Goal: Navigation & Orientation: Find specific page/section

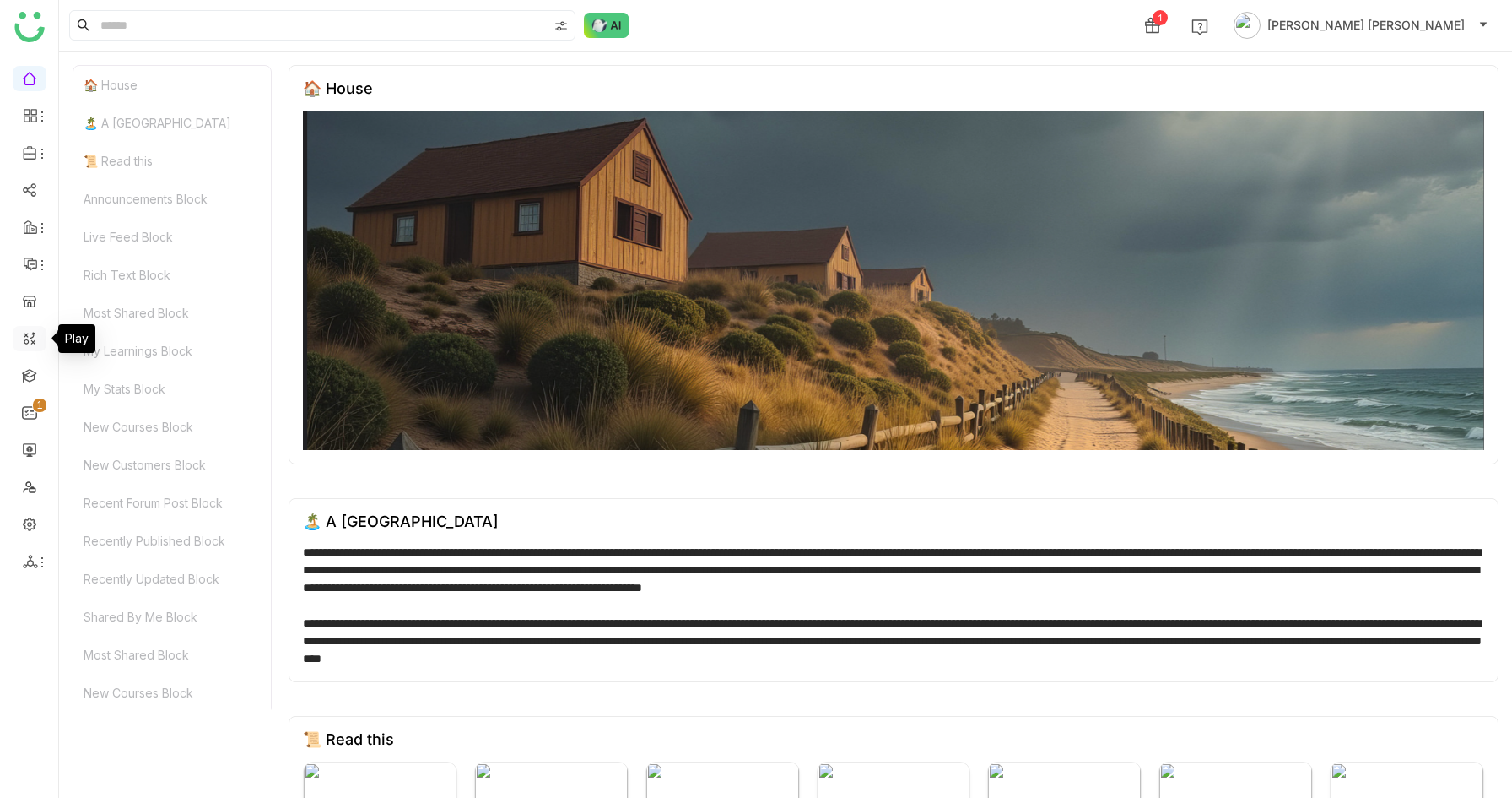
click at [26, 344] on link at bounding box center [29, 338] width 16 height 15
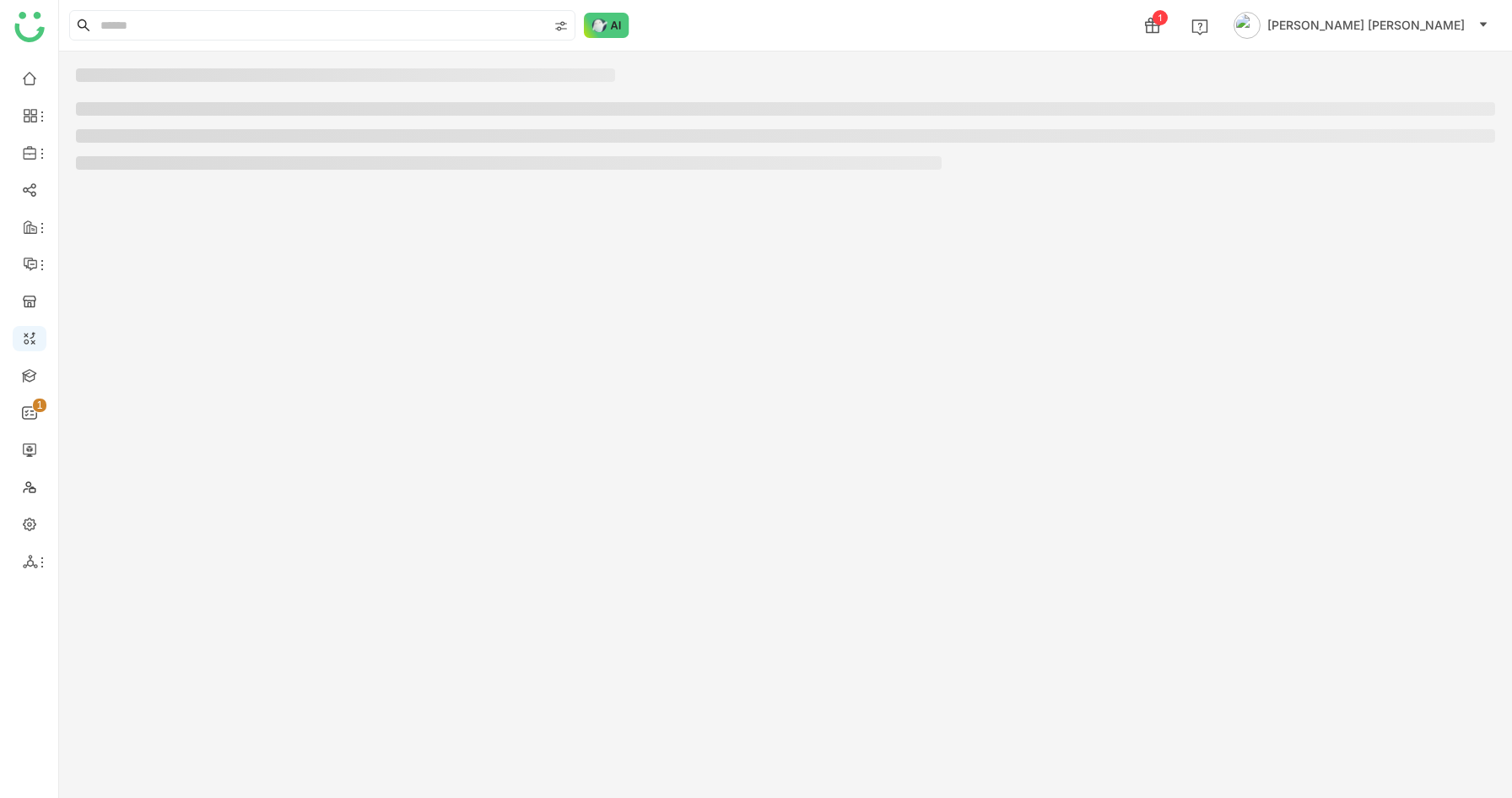
click at [28, 392] on ul "0 1 2 3 4 5 6 7 8 9" at bounding box center [29, 320] width 58 height 532
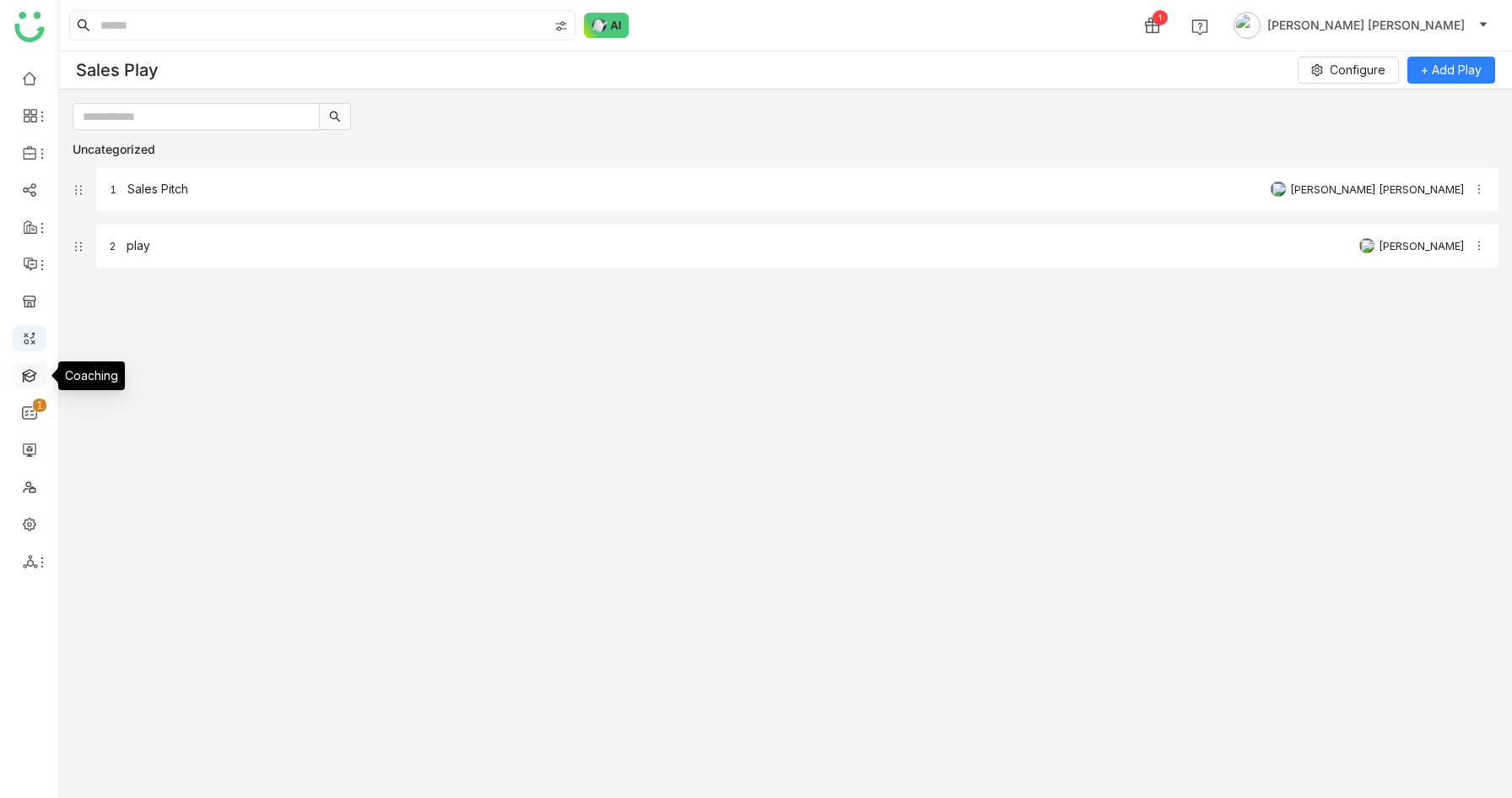
click at [28, 382] on link at bounding box center [29, 374] width 16 height 15
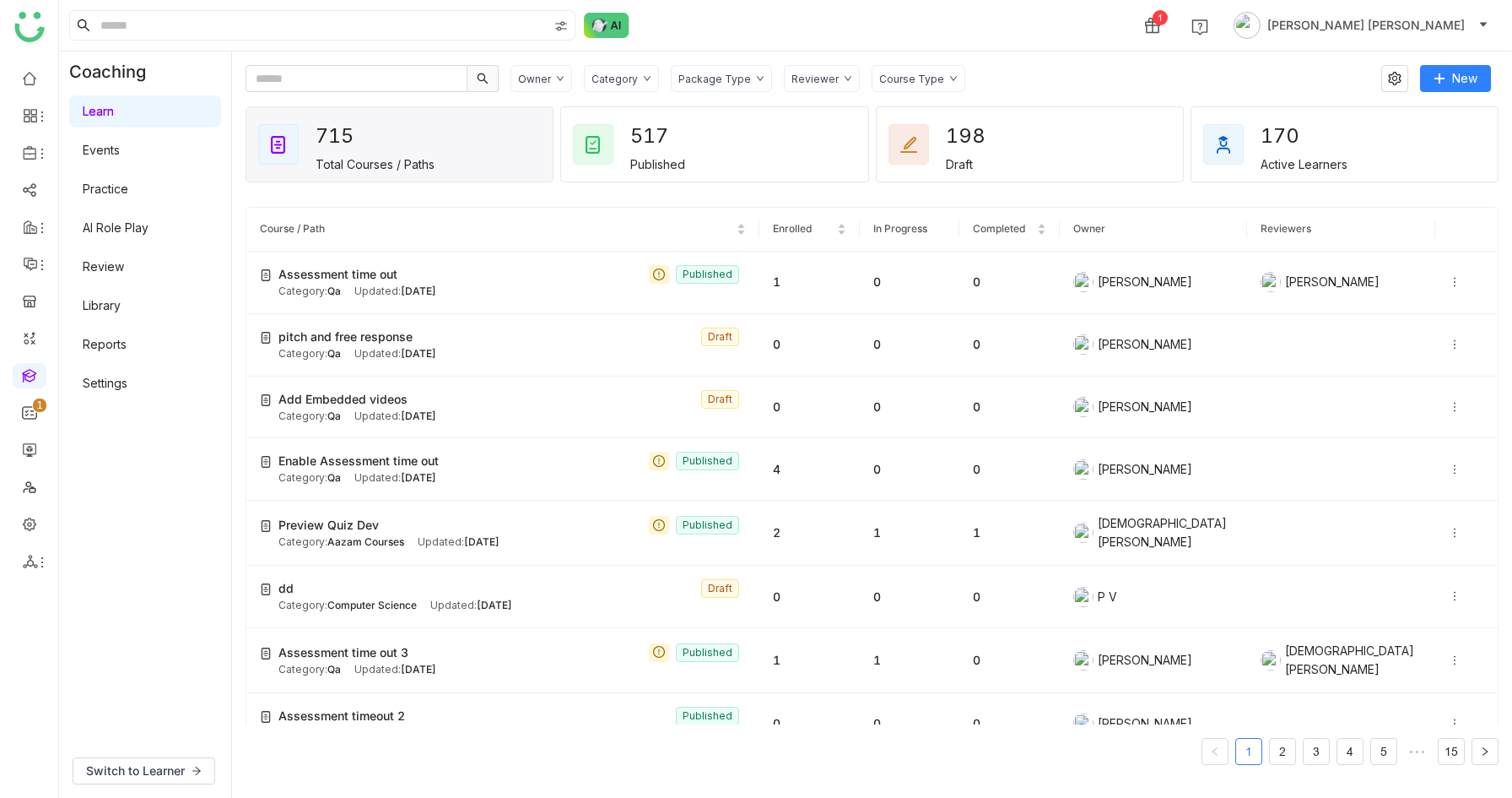
click at [114, 235] on link "AI Role Play" at bounding box center [116, 227] width 66 height 15
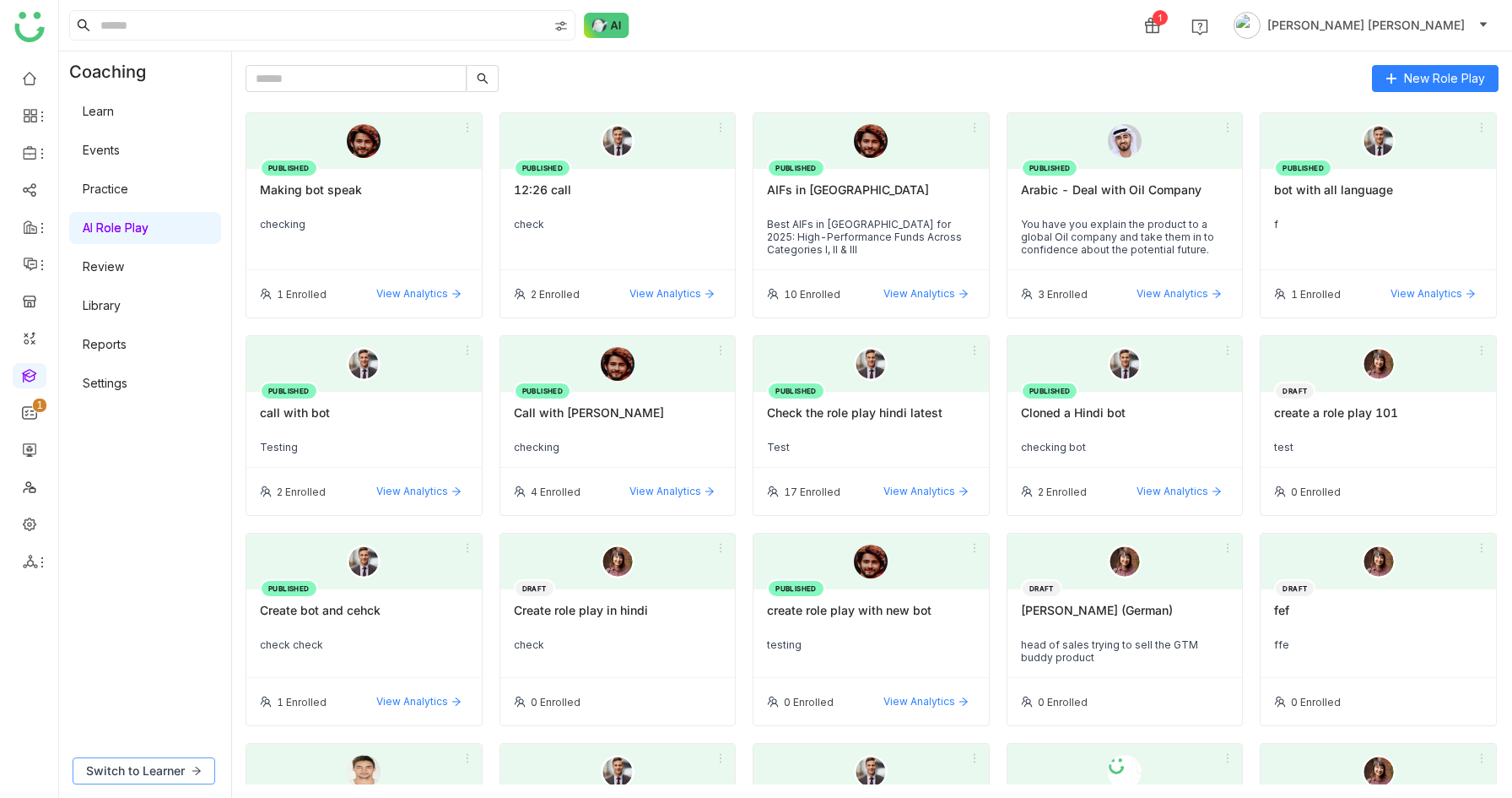
click at [130, 769] on span "Switch to Learner" at bounding box center [135, 771] width 99 height 18
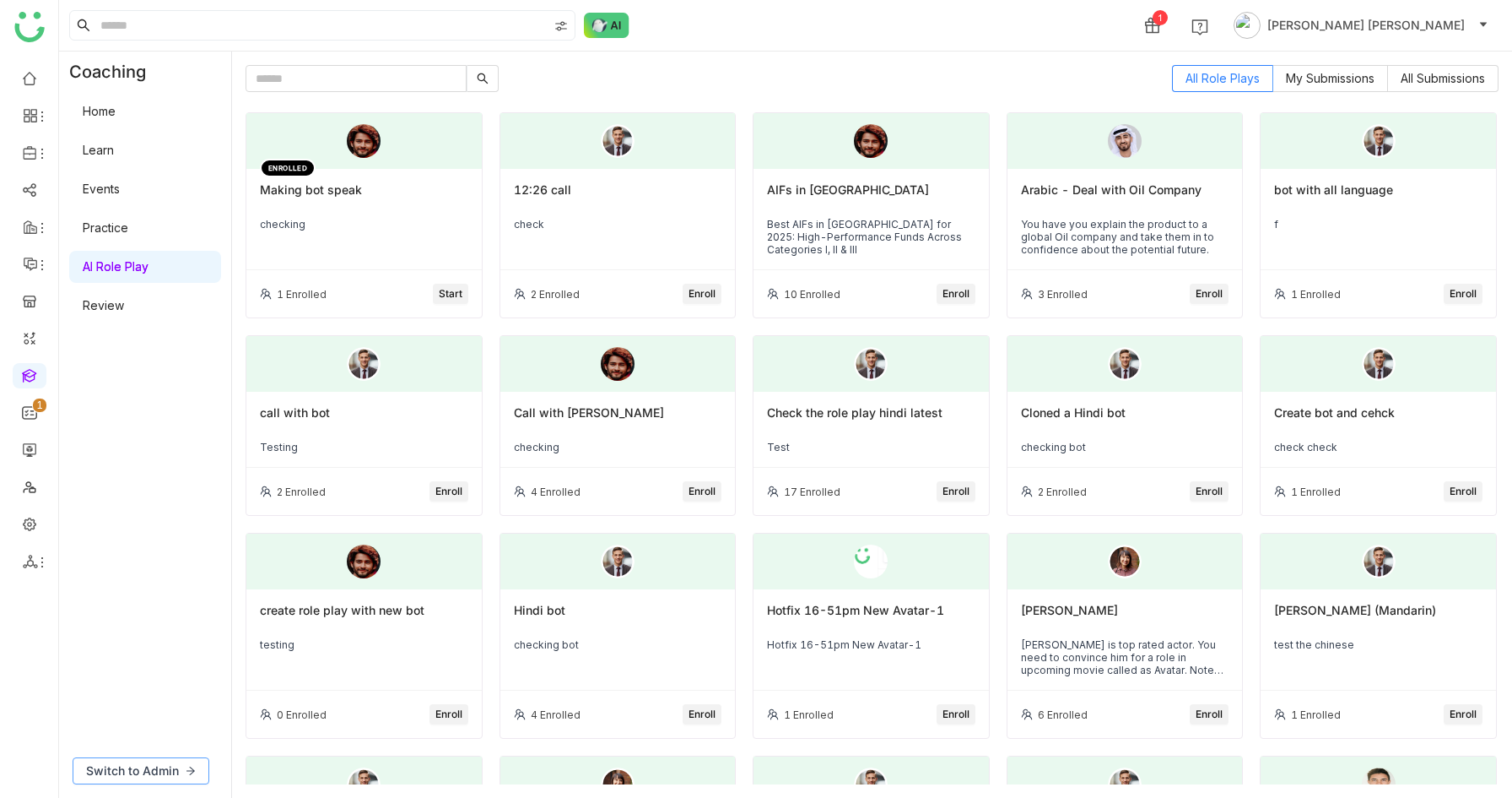
click at [129, 767] on span "Switch to Admin" at bounding box center [132, 771] width 93 height 18
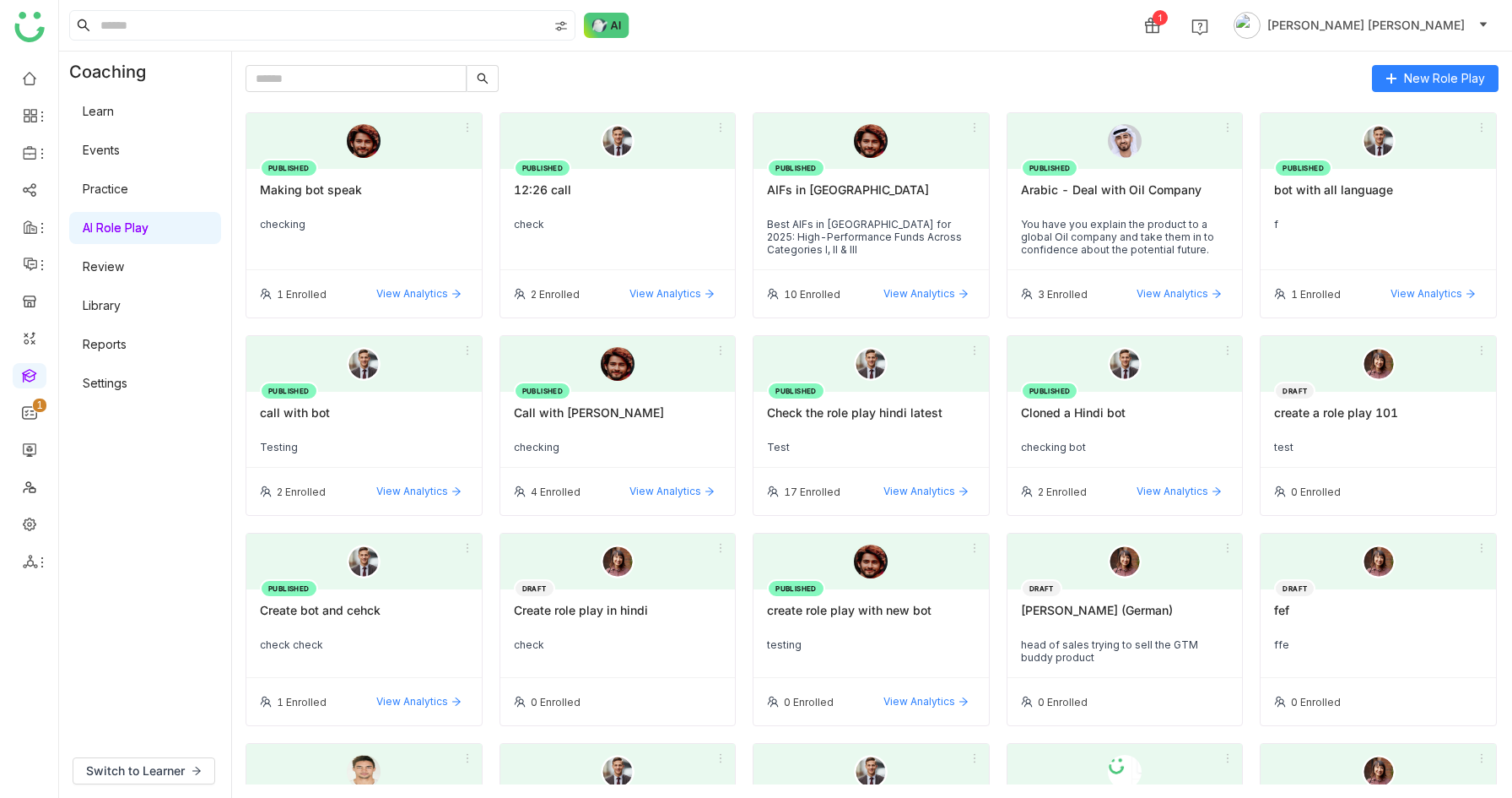
click at [403, 217] on div "PUBLISHED Making bot speak checking" at bounding box center [364, 219] width 235 height 101
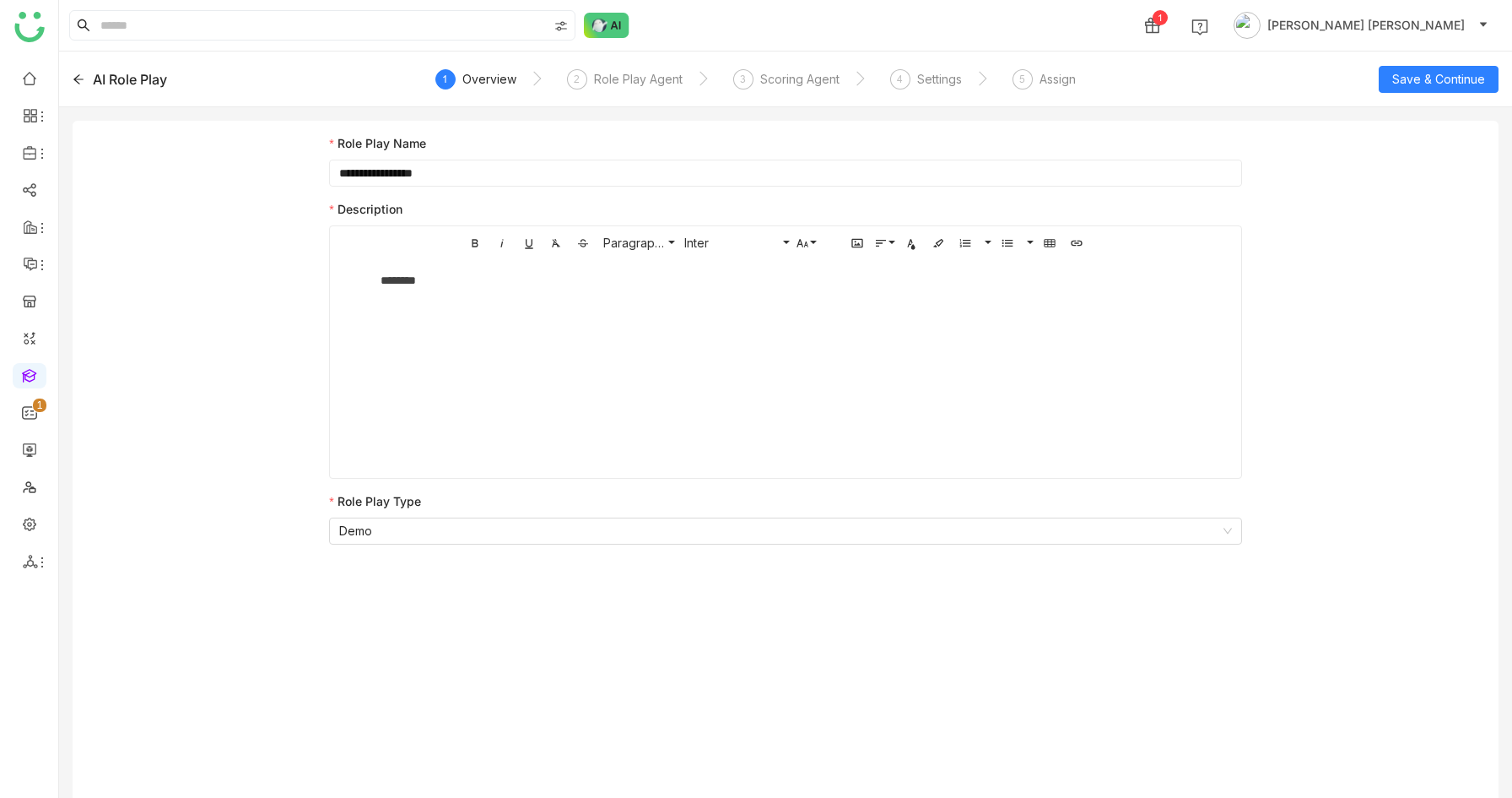
click at [79, 79] on icon at bounding box center [78, 79] width 12 height 12
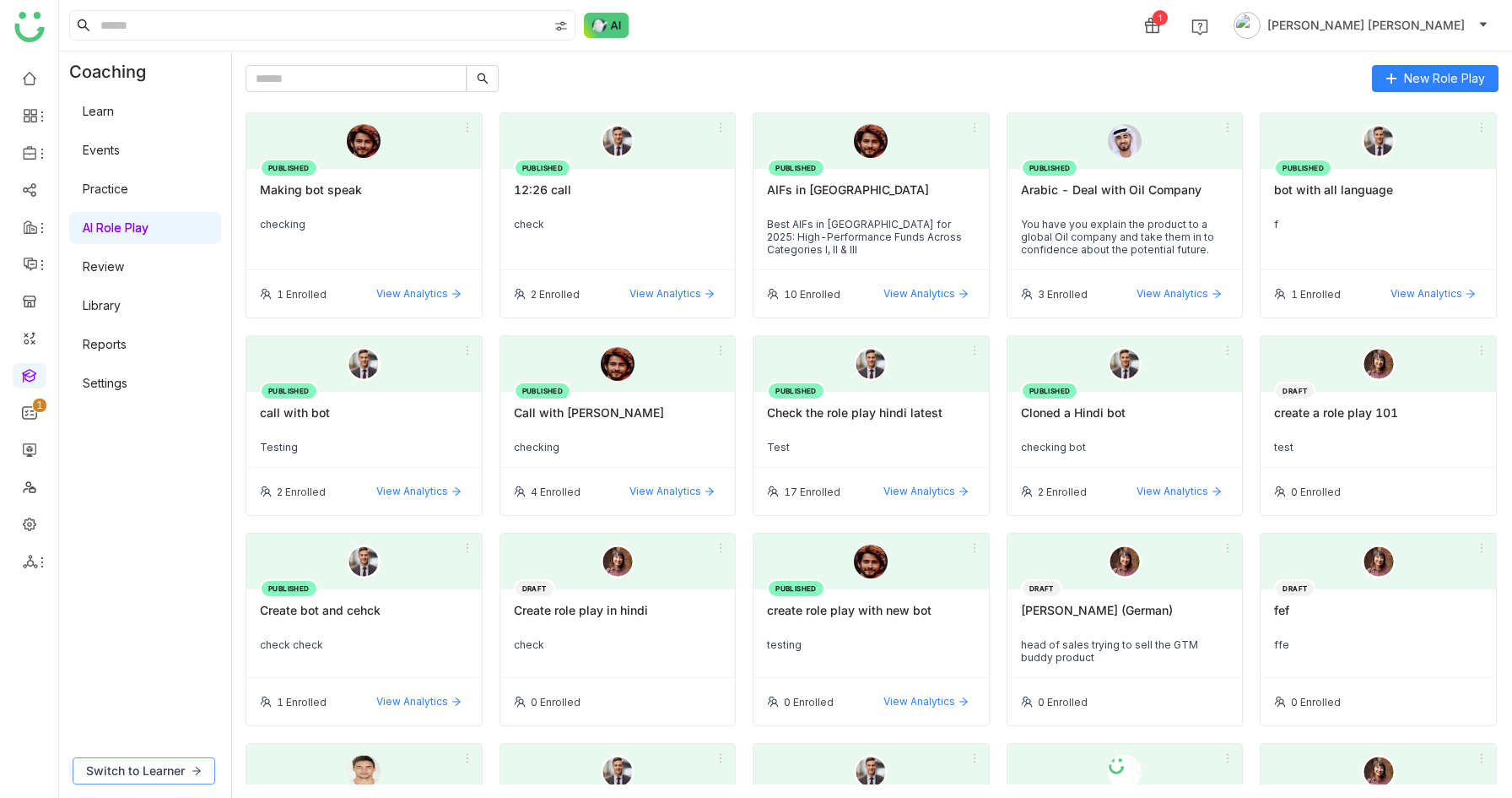
click at [161, 772] on span "Switch to Learner" at bounding box center [135, 771] width 99 height 18
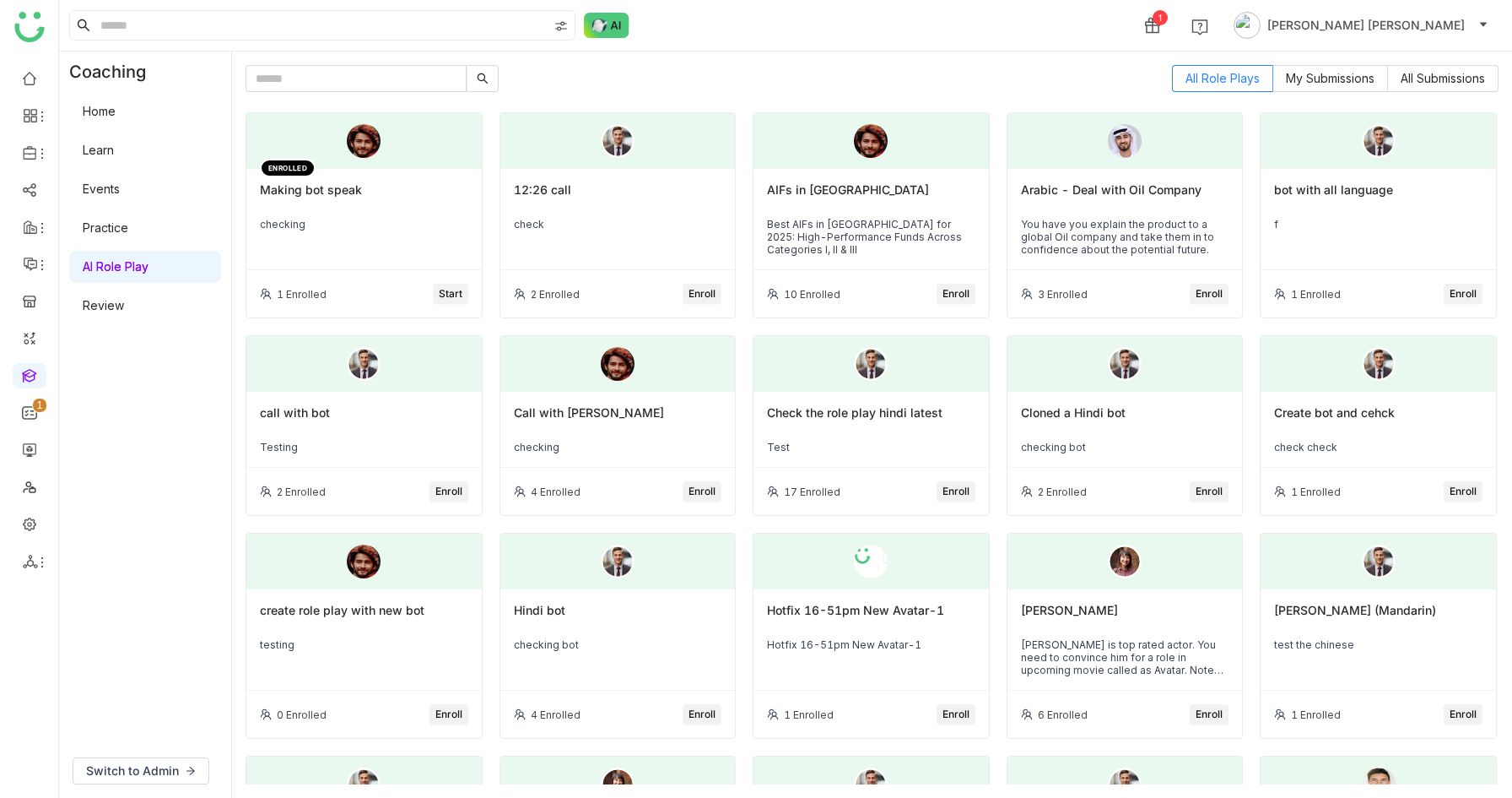
click at [334, 222] on div "checking" at bounding box center [364, 225] width 208 height 13
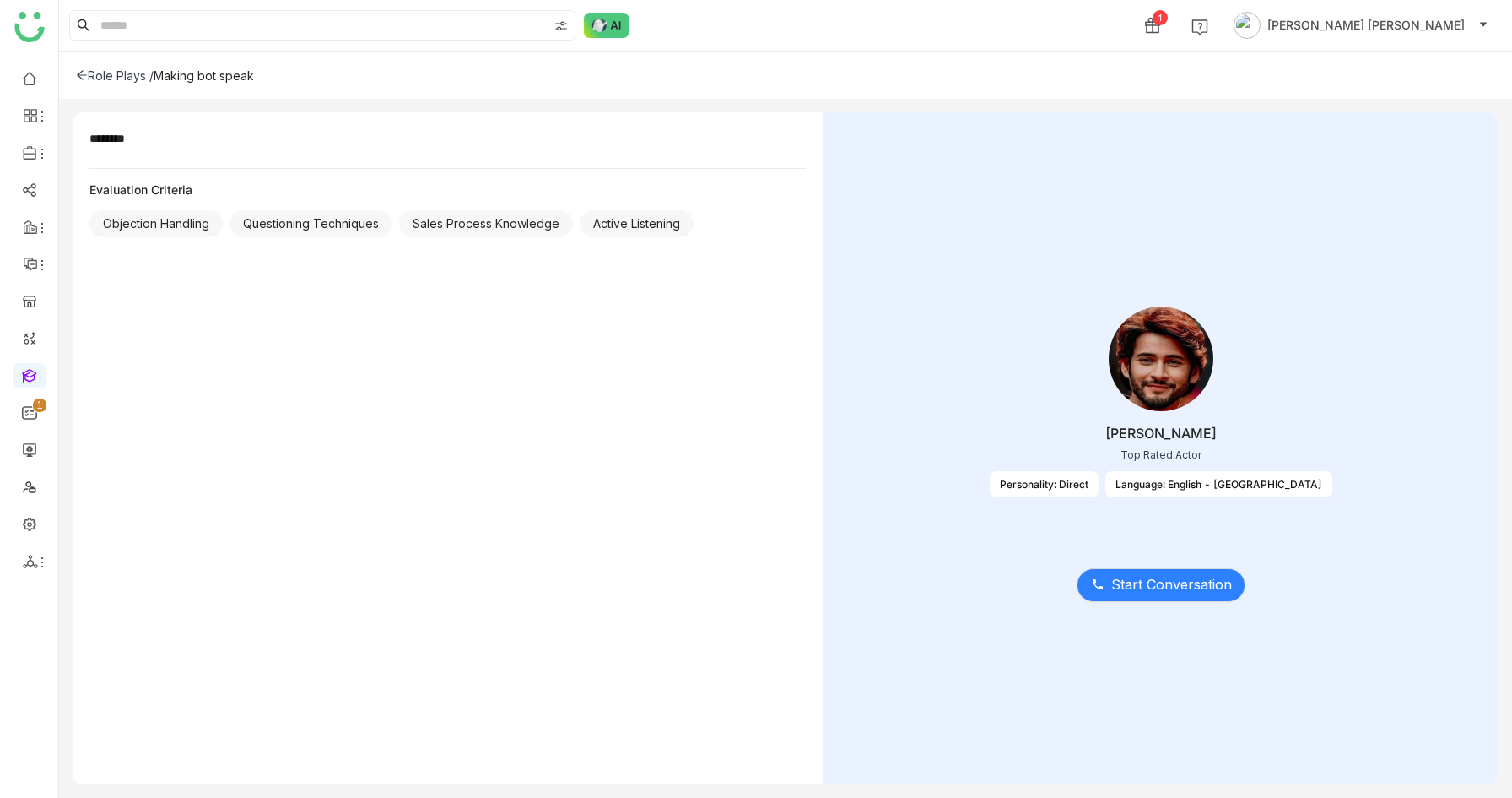
click at [1222, 479] on div "Language: English - India" at bounding box center [1218, 484] width 227 height 26
click at [1099, 488] on div "Personality: Direct" at bounding box center [1044, 484] width 109 height 26
click at [1099, 487] on div "Personality: Direct" at bounding box center [1044, 484] width 109 height 26
click at [79, 68] on div "Role Plays /" at bounding box center [114, 76] width 78 height 15
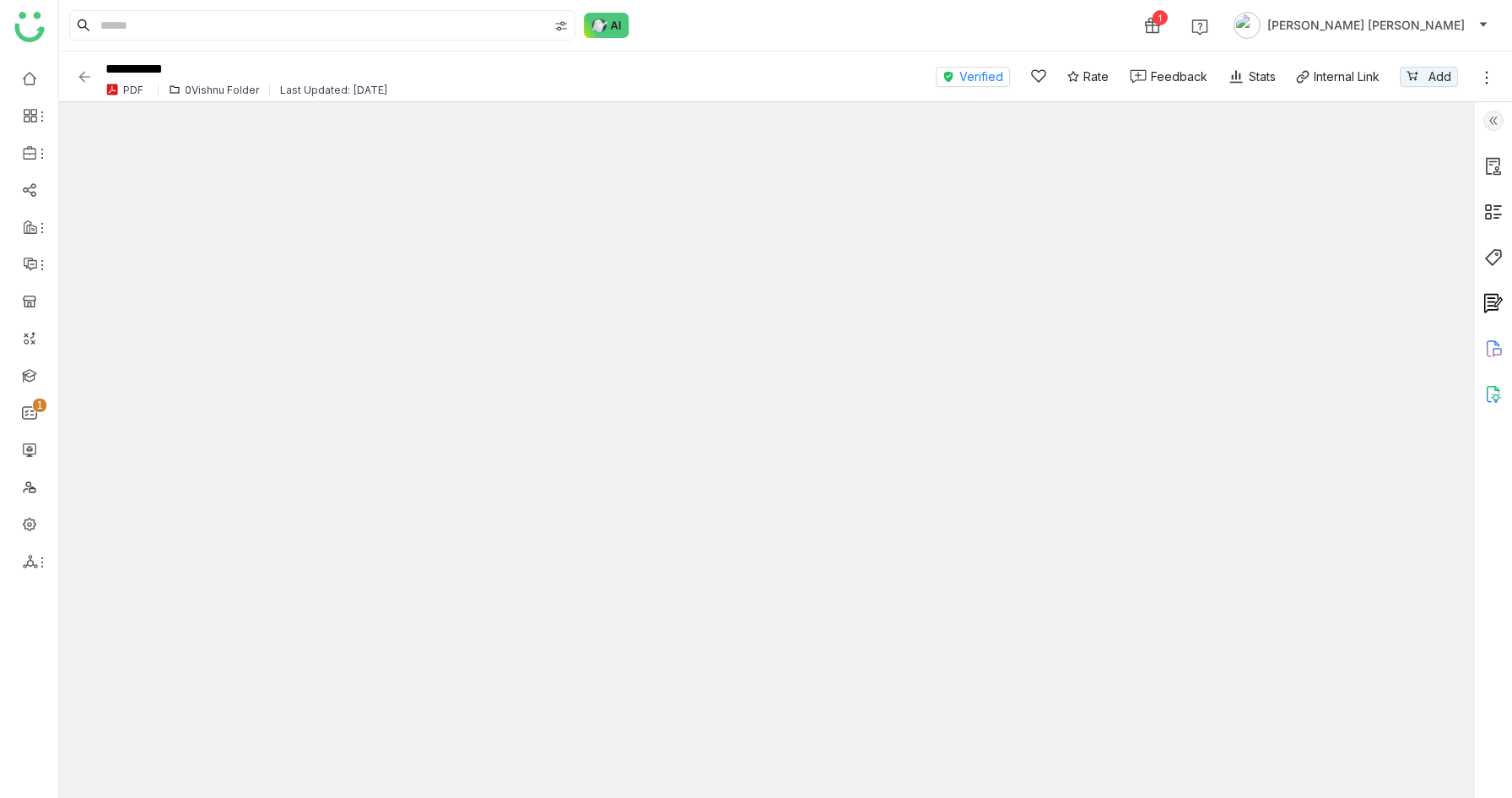
click at [83, 64] on div "**********" at bounding box center [497, 76] width 843 height 47
click at [83, 69] on img at bounding box center [84, 77] width 16 height 16
click at [30, 73] on link at bounding box center [29, 78] width 16 height 15
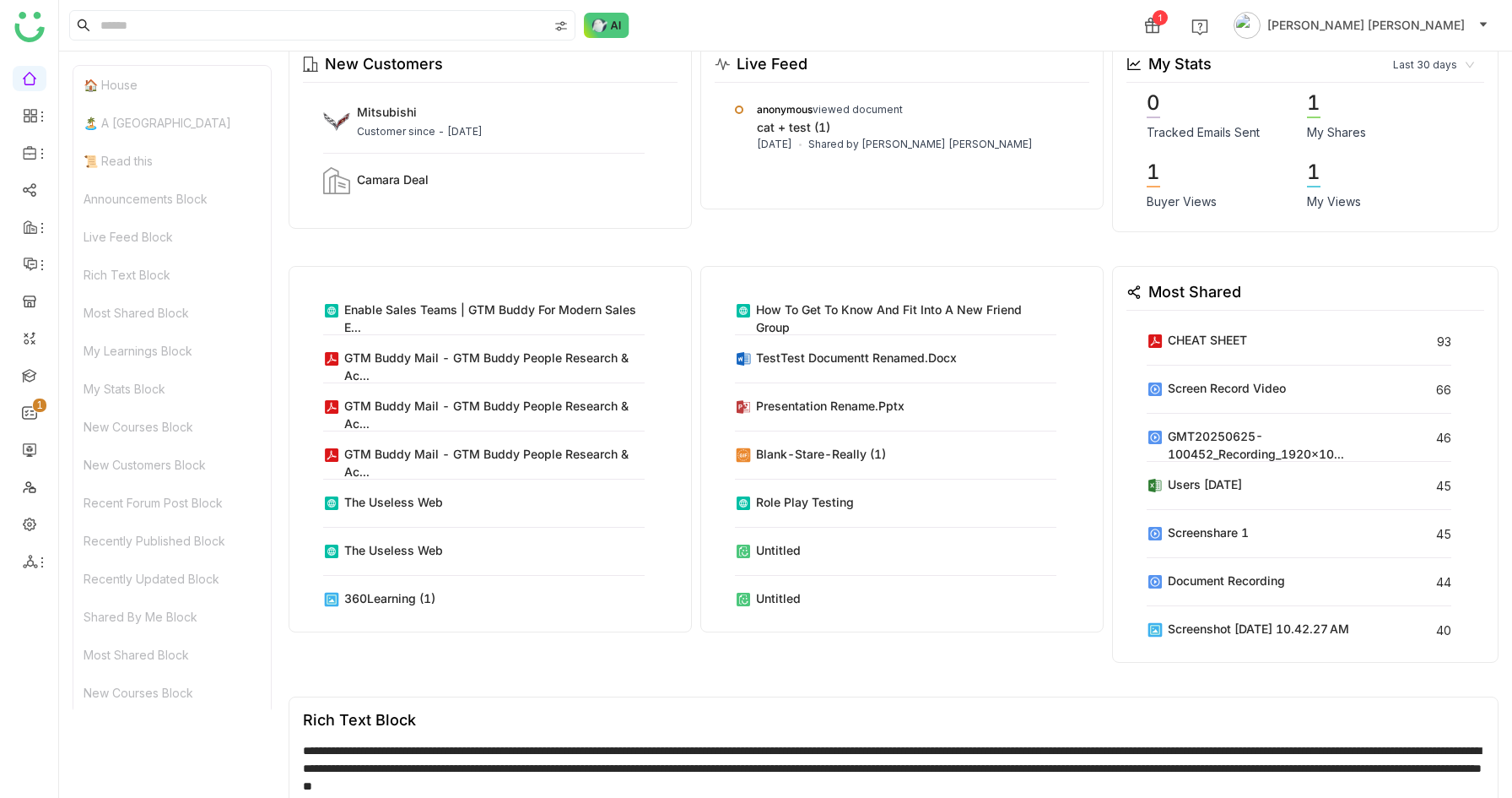
scroll to position [7094, 0]
